Goal: Information Seeking & Learning: Learn about a topic

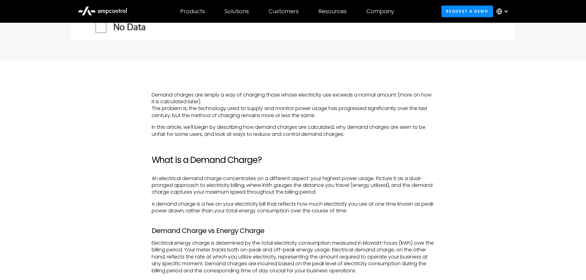
scroll to position [400, 0]
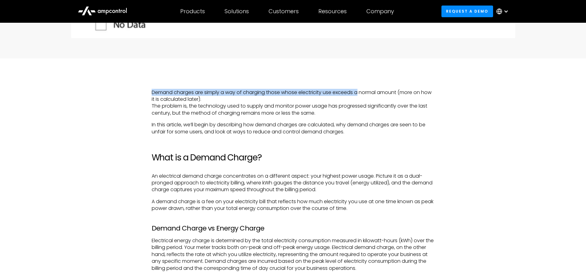
drag, startPoint x: 150, startPoint y: 94, endPoint x: 360, endPoint y: 94, distance: 210.1
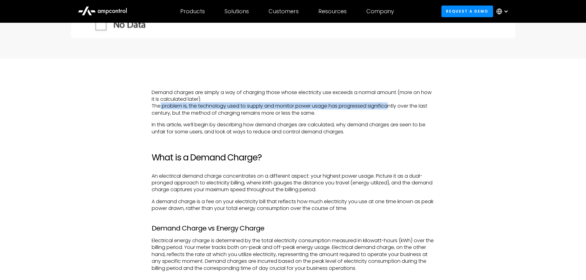
drag, startPoint x: 163, startPoint y: 107, endPoint x: 390, endPoint y: 107, distance: 227.7
click at [390, 107] on p "Demand charges are simply a way of charging those whose electricity use exceeds…" at bounding box center [293, 103] width 283 height 28
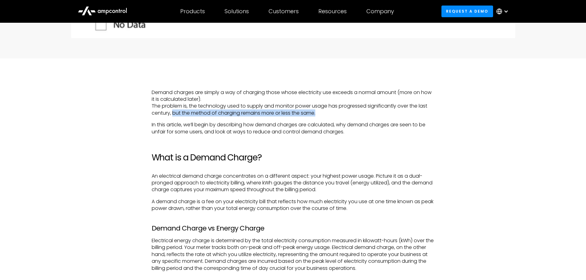
drag, startPoint x: 173, startPoint y: 113, endPoint x: 320, endPoint y: 113, distance: 146.4
click at [320, 113] on p "Demand charges are simply a way of charging those whose electricity use exceeds…" at bounding box center [293, 103] width 283 height 28
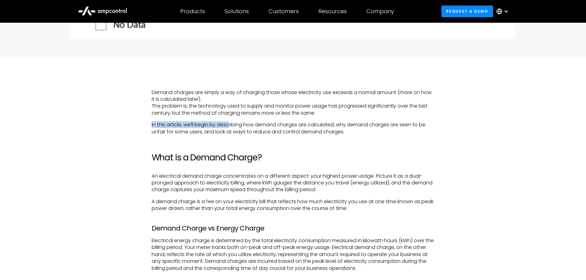
drag, startPoint x: 149, startPoint y: 127, endPoint x: 235, endPoint y: 122, distance: 86.3
click at [226, 132] on p "In this article, we’ll begin by describing how demand charges are calculated, w…" at bounding box center [293, 129] width 283 height 14
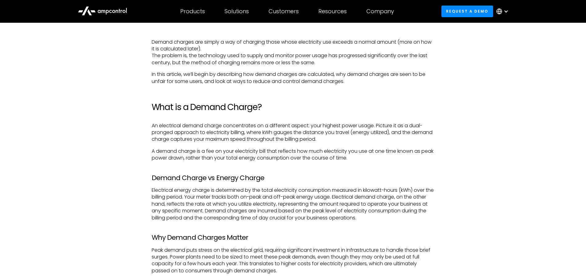
scroll to position [492, 0]
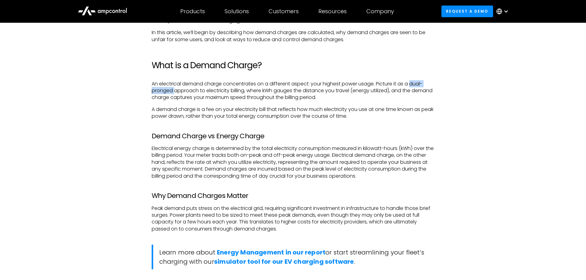
drag, startPoint x: 411, startPoint y: 83, endPoint x: 266, endPoint y: 44, distance: 150.8
click at [174, 90] on p "An electrical demand charge concentrates on a different aspect: your highest po…" at bounding box center [293, 91] width 283 height 21
copy p "dual-pronged"
click at [381, 90] on p "An electrical demand charge concentrates on a different aspect: your highest po…" at bounding box center [293, 91] width 283 height 21
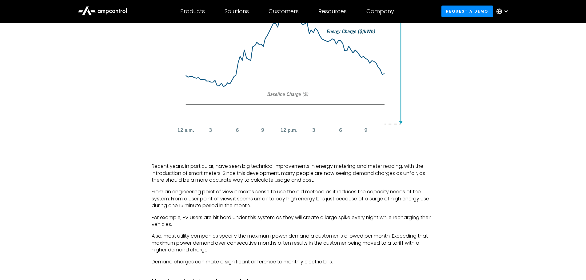
scroll to position [892, 0]
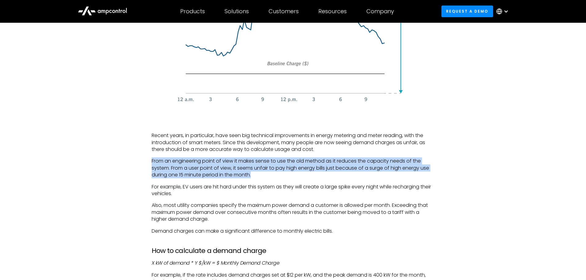
drag, startPoint x: 257, startPoint y: 175, endPoint x: 151, endPoint y: 159, distance: 107.6
click at [151, 159] on div "Demand charges are simply a way of charging those whose electricity use exceeds…" at bounding box center [293, 185] width 295 height 1177
copy p "From an engineering point of view it makes sense to use the old method as it re…"
